Goal: Understand process/instructions: Learn how to perform a task or action

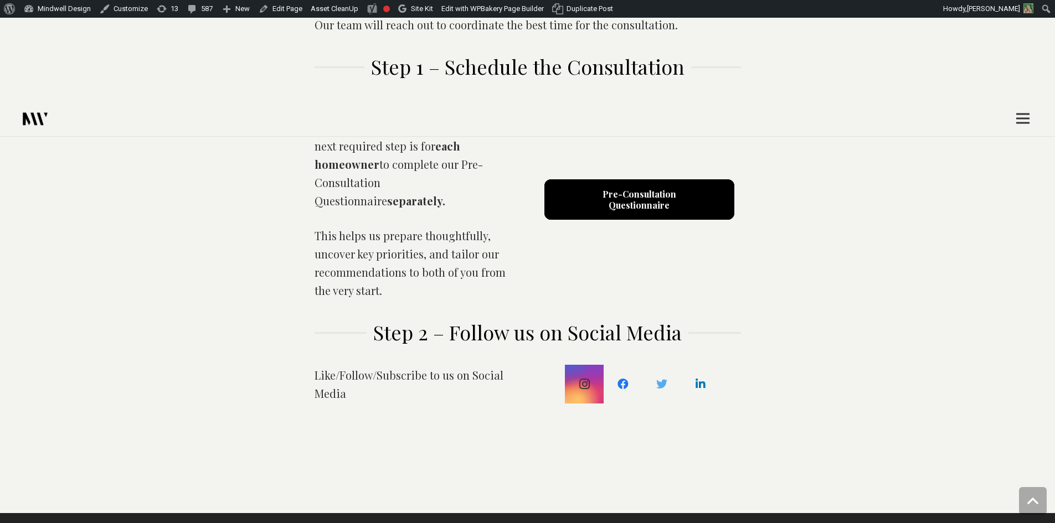
scroll to position [609, 0]
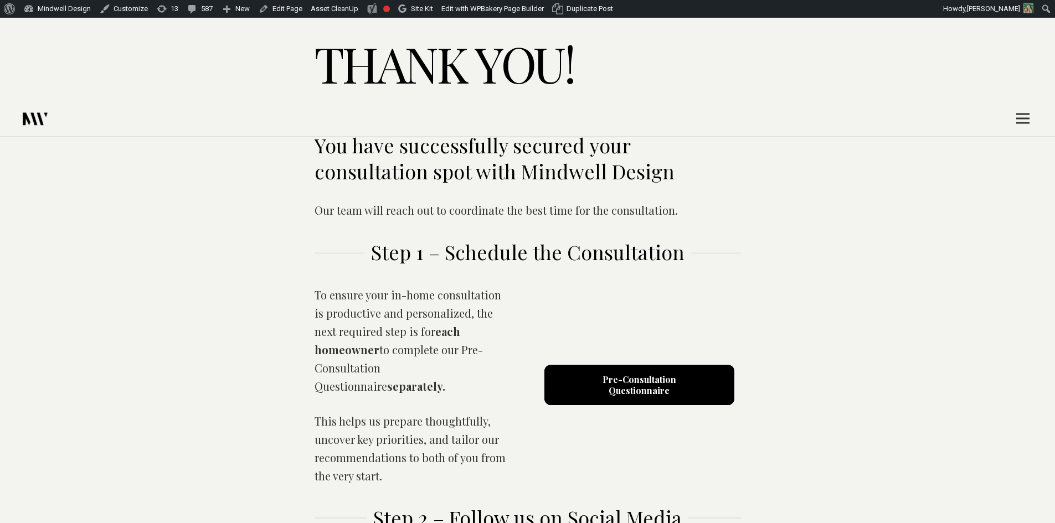
scroll to position [554, 0]
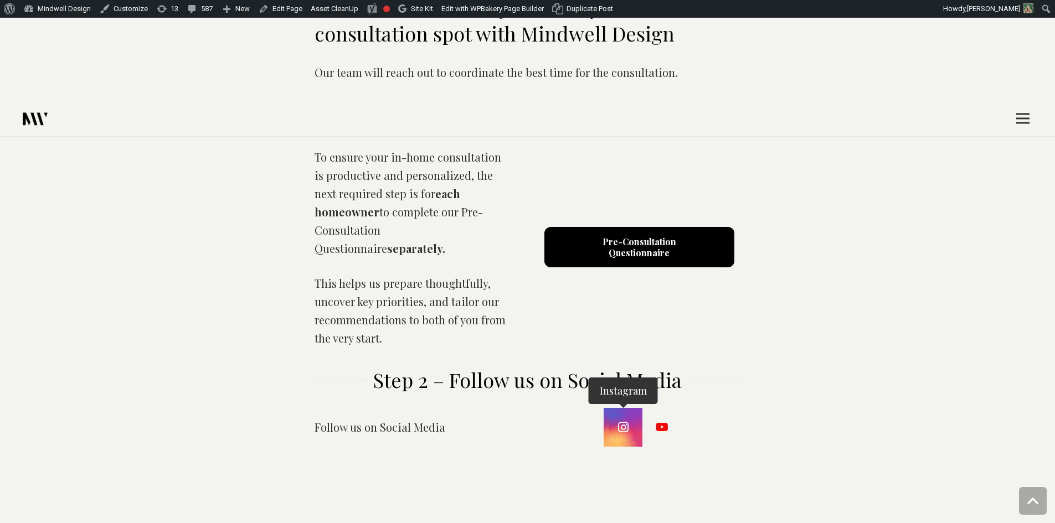
click at [622, 414] on link "Instagram" at bounding box center [623, 428] width 28 height 28
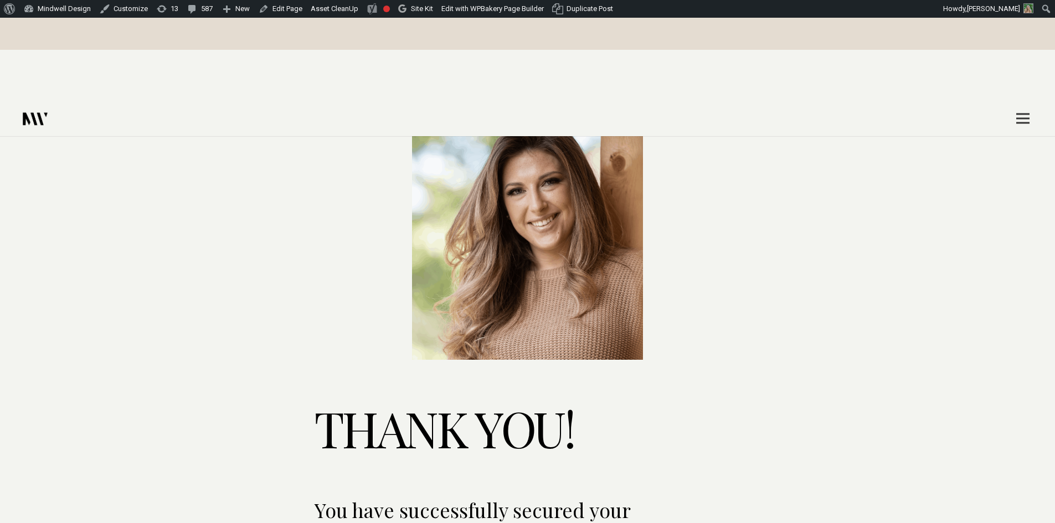
scroll to position [111, 0]
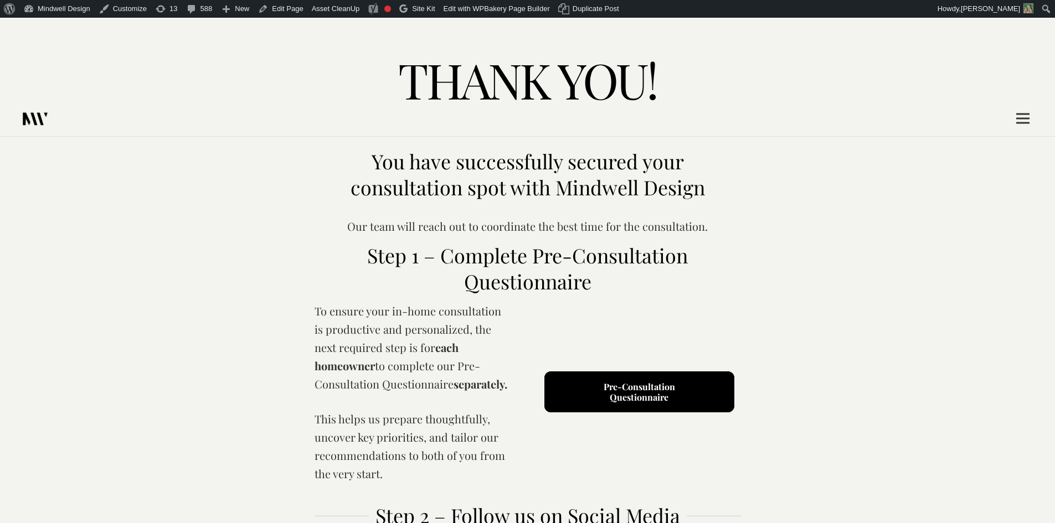
scroll to position [443, 0]
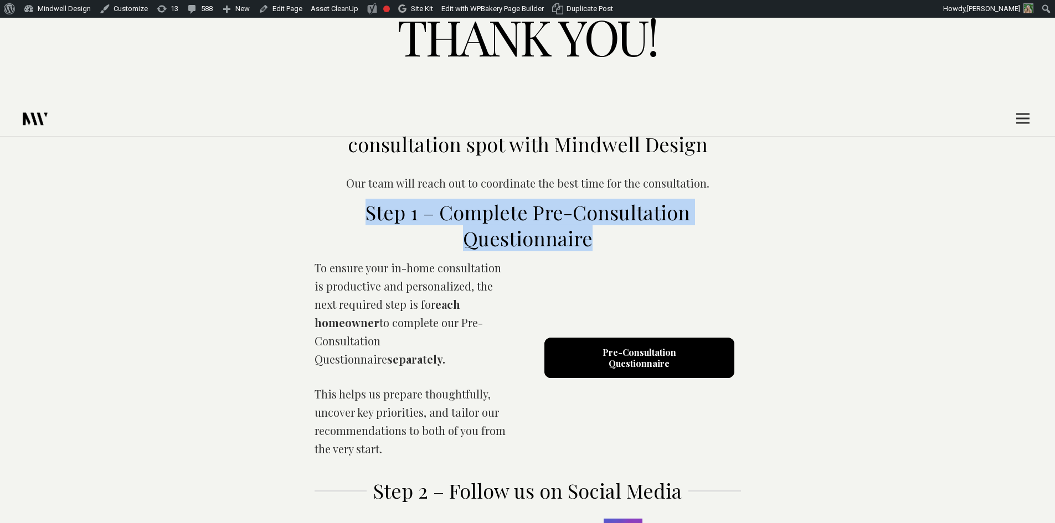
drag, startPoint x: 451, startPoint y: 139, endPoint x: 620, endPoint y: 179, distance: 174.2
click at [603, 192] on div "Step 1 – Complete Pre-Consultation Questionnaire" at bounding box center [527, 225] width 426 height 66
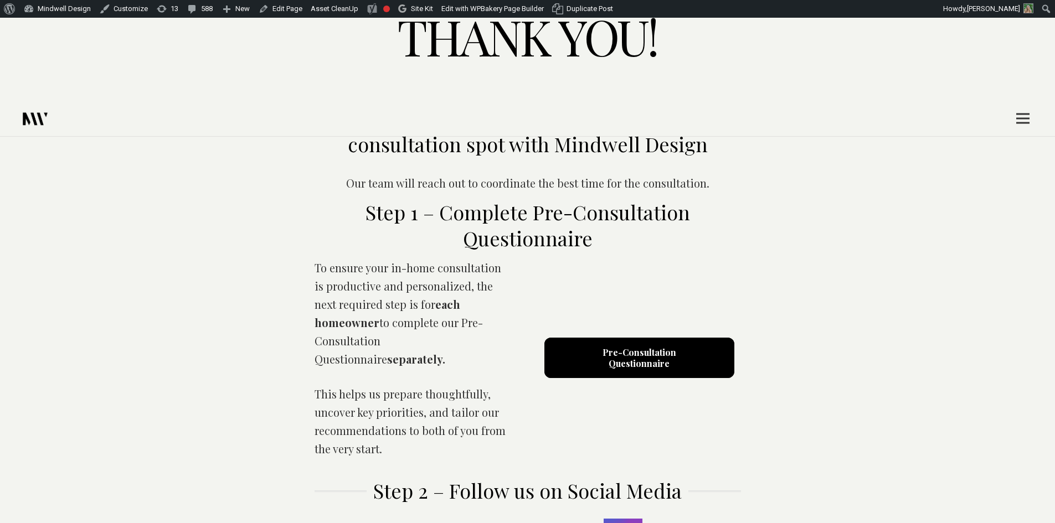
click at [662, 259] on div "Pre-Consultation Questionnaire" at bounding box center [643, 358] width 230 height 199
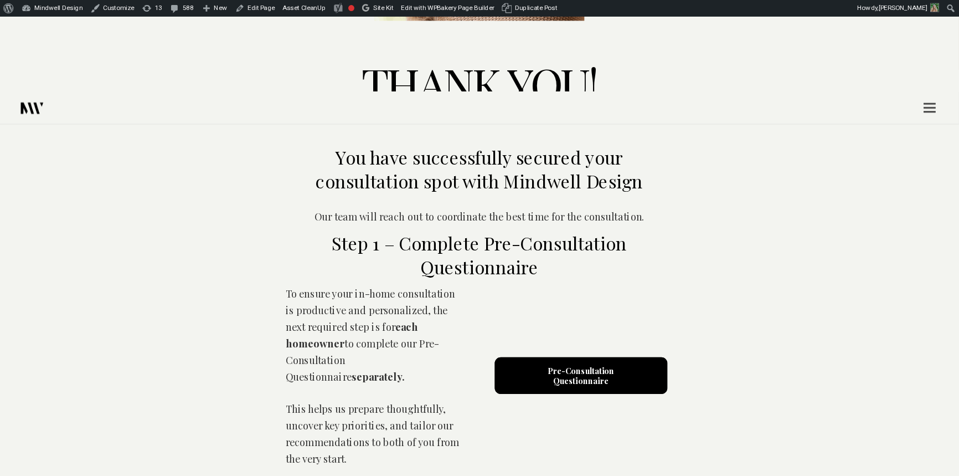
scroll to position [388, 0]
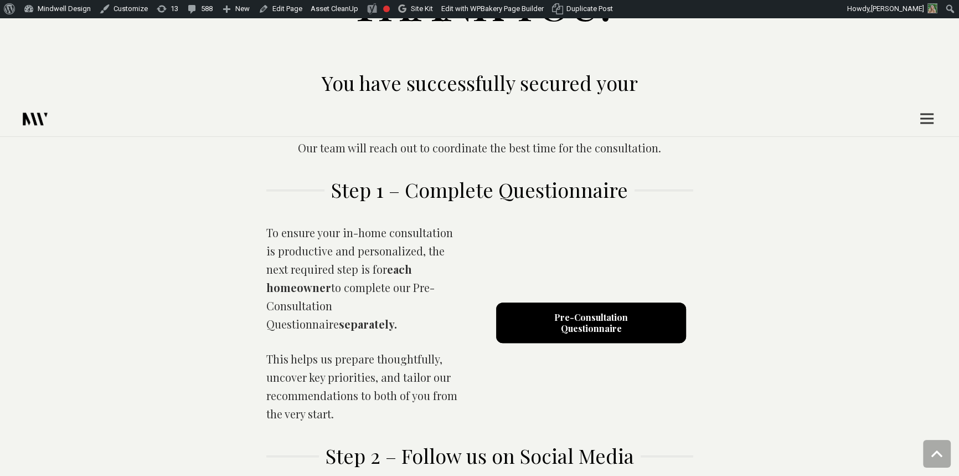
scroll to position [503, 0]
